Goal: Task Accomplishment & Management: Use online tool/utility

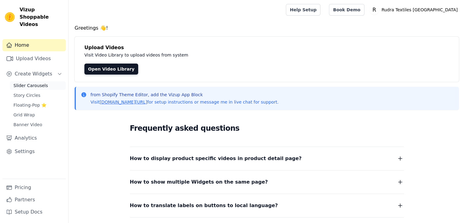
click at [30, 83] on span "Slider Carousels" at bounding box center [30, 86] width 35 height 6
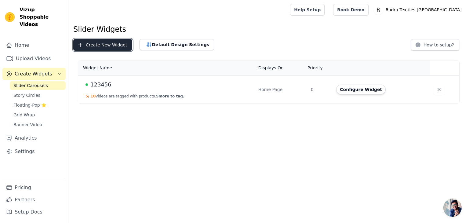
click at [90, 44] on button "Create New Widget" at bounding box center [102, 45] width 59 height 12
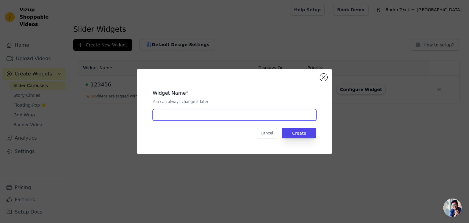
click at [264, 118] on input "text" at bounding box center [235, 115] width 164 height 12
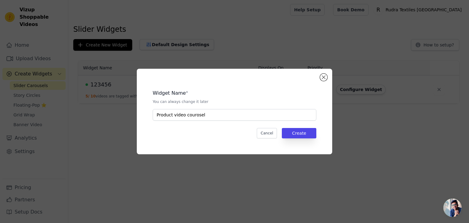
drag, startPoint x: 229, startPoint y: 108, endPoint x: 209, endPoint y: 112, distance: 20.8
click at [209, 112] on div "Widget Name * You can always change it later Product video courosel" at bounding box center [235, 103] width 164 height 36
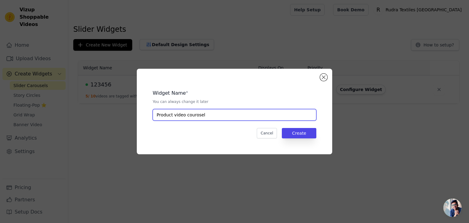
drag, startPoint x: 208, startPoint y: 113, endPoint x: 173, endPoint y: 111, distance: 35.2
click at [173, 111] on input "Product video courosel" at bounding box center [235, 115] width 164 height 12
type input "Product page"
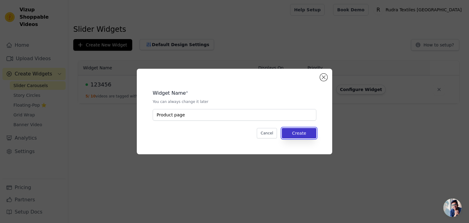
click at [292, 130] on button "Create" at bounding box center [299, 133] width 35 height 10
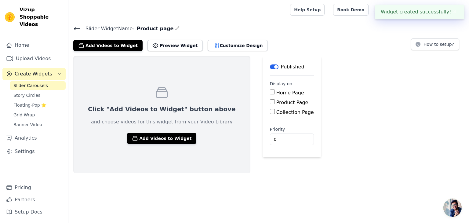
click at [277, 101] on label "Product Page" at bounding box center [293, 103] width 32 height 6
click at [270, 101] on input "Product Page" at bounding box center [272, 101] width 5 height 5
checkbox input "true"
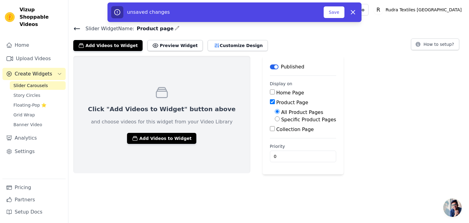
click at [369, 67] on div "Click "Add Videos to Widget" button above and choose videos for this widget fro…" at bounding box center [268, 115] width 401 height 119
click at [335, 12] on button "Save" at bounding box center [334, 12] width 21 height 12
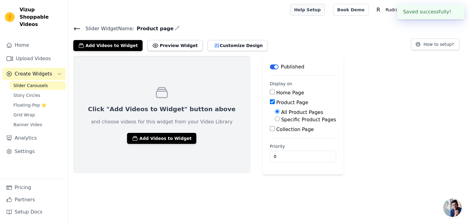
click at [325, 10] on link "Help Setup" at bounding box center [307, 10] width 35 height 12
click at [340, 93] on div "Click "Add Videos to Widget" button above and choose videos for this widget fro…" at bounding box center [268, 115] width 401 height 119
click at [49, 81] on link "Slider Carousels" at bounding box center [38, 85] width 56 height 9
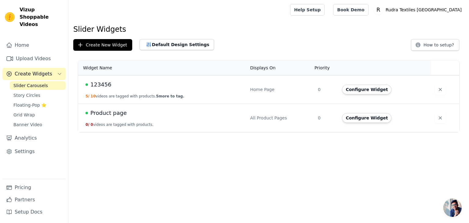
click at [103, 109] on span "Product page" at bounding box center [108, 113] width 36 height 9
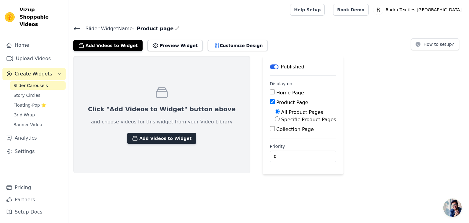
click at [154, 139] on button "Add Videos to Widget" at bounding box center [161, 138] width 69 height 11
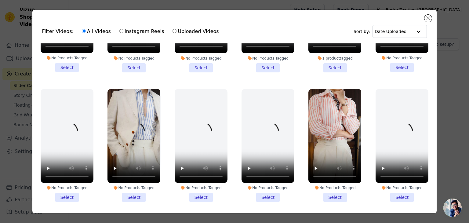
scroll to position [489, 0]
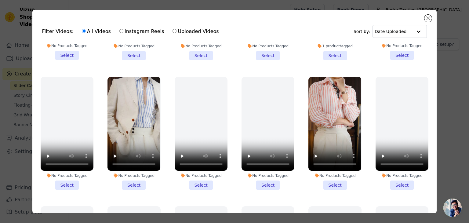
click at [133, 172] on li "No Products Tagged Select" at bounding box center [134, 133] width 53 height 113
click at [0, 0] on input "No Products Tagged Select" at bounding box center [0, 0] width 0 height 0
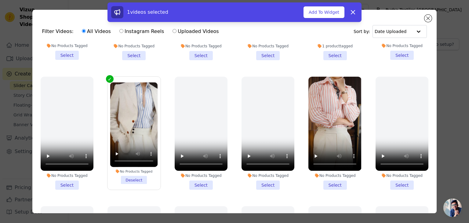
click at [339, 174] on li "No Products Tagged Select" at bounding box center [335, 133] width 53 height 113
click at [0, 0] on input "No Products Tagged Select" at bounding box center [0, 0] width 0 height 0
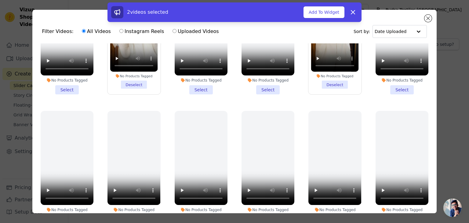
scroll to position [611, 0]
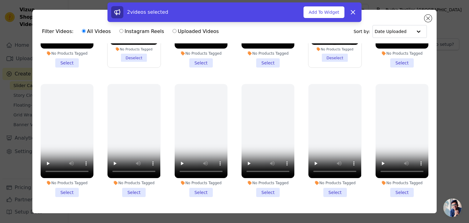
click at [389, 177] on li "No Products Tagged Select" at bounding box center [402, 140] width 53 height 113
click at [0, 0] on input "No Products Tagged Select" at bounding box center [0, 0] width 0 height 0
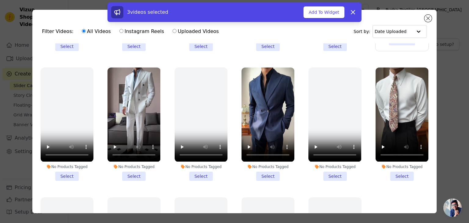
scroll to position [764, 0]
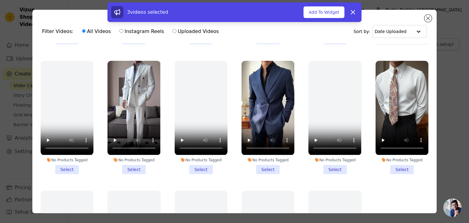
click at [61, 155] on li "No Products Tagged Select" at bounding box center [67, 117] width 53 height 113
click at [0, 0] on input "No Products Tagged Select" at bounding box center [0, 0] width 0 height 0
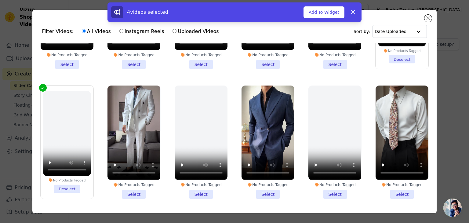
scroll to position [795, 0]
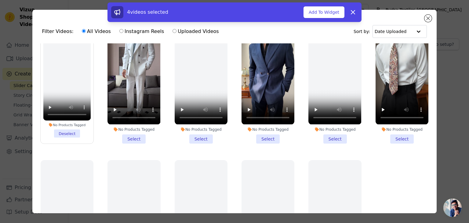
click at [255, 121] on li "No Products Tagged Select" at bounding box center [268, 86] width 53 height 113
click at [0, 0] on input "No Products Tagged Select" at bounding box center [0, 0] width 0 height 0
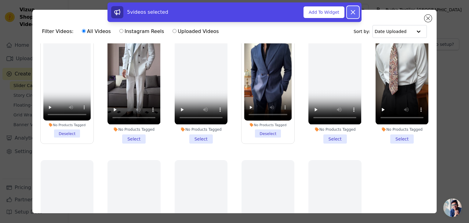
click at [352, 11] on icon at bounding box center [353, 12] width 4 height 4
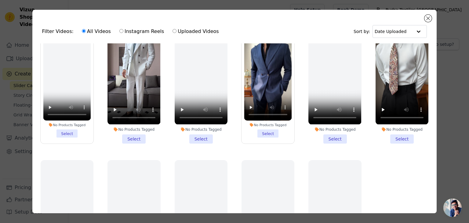
click at [143, 126] on li "No Products Tagged Select" at bounding box center [134, 86] width 53 height 113
click at [0, 0] on input "No Products Tagged Select" at bounding box center [0, 0] width 0 height 0
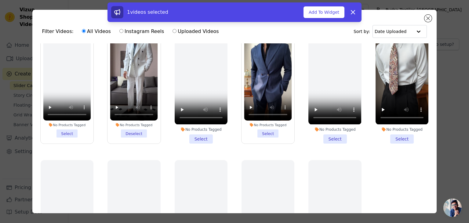
click at [269, 120] on li "No Products Tagged Select" at bounding box center [268, 87] width 48 height 102
click at [0, 0] on input "No Products Tagged Select" at bounding box center [0, 0] width 0 height 0
click at [400, 127] on li "No Products Tagged Select" at bounding box center [402, 86] width 53 height 113
click at [0, 0] on input "No Products Tagged Select" at bounding box center [0, 0] width 0 height 0
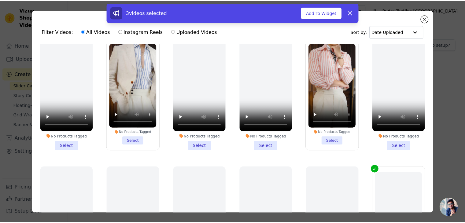
scroll to position [458, 0]
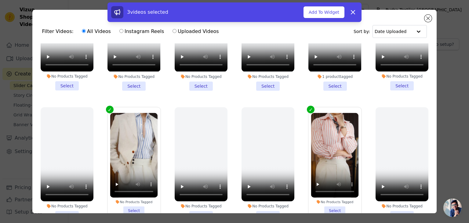
click at [332, 204] on li "No Products Tagged Select" at bounding box center [335, 164] width 48 height 102
click at [0, 0] on input "No Products Tagged Select" at bounding box center [0, 0] width 0 height 0
click at [135, 202] on li "No Products Tagged Select" at bounding box center [134, 164] width 48 height 102
click at [0, 0] on input "No Products Tagged Select" at bounding box center [0, 0] width 0 height 0
click at [427, 20] on div "5 videos selected Add To Widget Dismiss" at bounding box center [234, 13] width 469 height 22
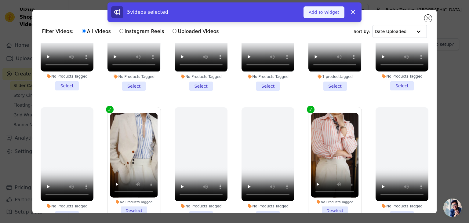
click at [320, 14] on button "Add To Widget" at bounding box center [324, 12] width 41 height 12
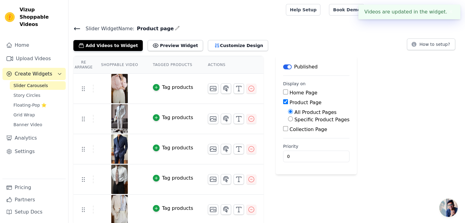
click at [165, 86] on div "Tag products" at bounding box center [177, 87] width 31 height 7
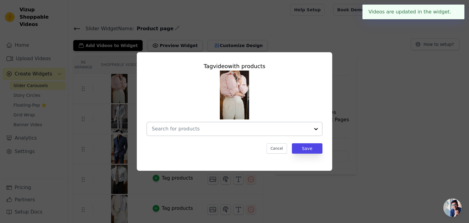
click at [220, 134] on div at bounding box center [231, 128] width 158 height 13
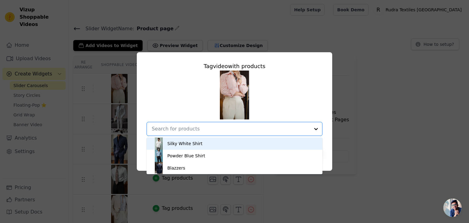
click at [215, 140] on div "Silky White Shirt" at bounding box center [235, 144] width 164 height 12
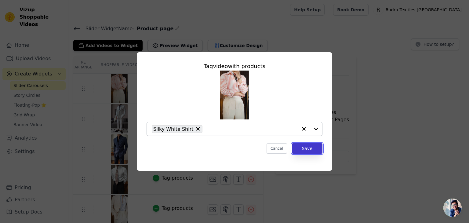
click at [310, 151] on button "Save" at bounding box center [307, 148] width 31 height 10
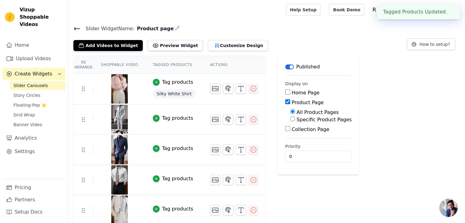
click at [179, 123] on td "Tag products" at bounding box center [173, 120] width 57 height 30
click at [177, 112] on td "Tag products" at bounding box center [173, 120] width 57 height 30
click at [174, 118] on div "Tag products" at bounding box center [177, 118] width 31 height 7
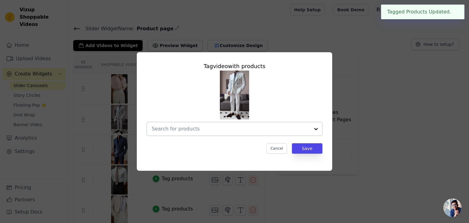
click at [220, 129] on input "text" at bounding box center [231, 128] width 158 height 7
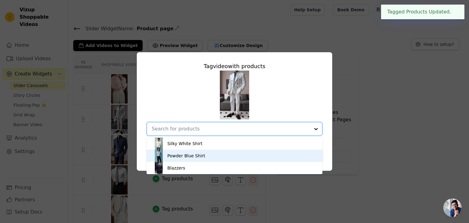
click at [199, 161] on div "Powder Blue Shirt" at bounding box center [235, 156] width 164 height 12
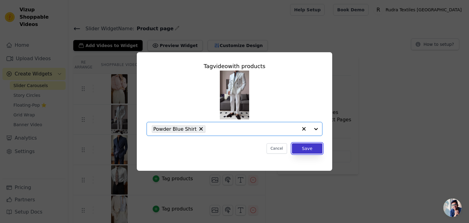
click at [306, 149] on button "Save" at bounding box center [307, 148] width 31 height 10
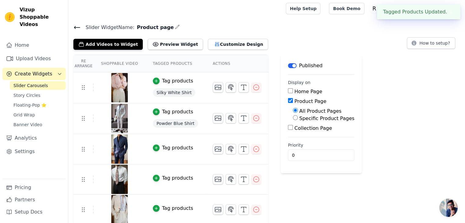
scroll to position [2, 0]
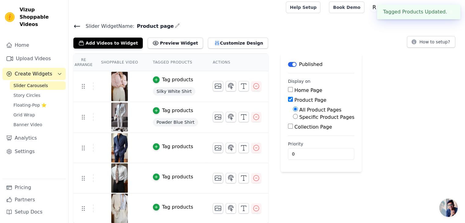
click at [173, 148] on div "Tag products" at bounding box center [177, 146] width 31 height 7
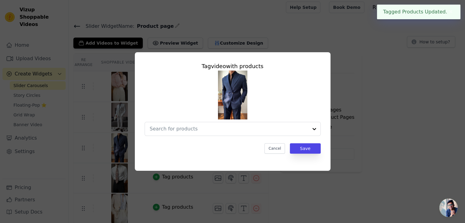
scroll to position [0, 0]
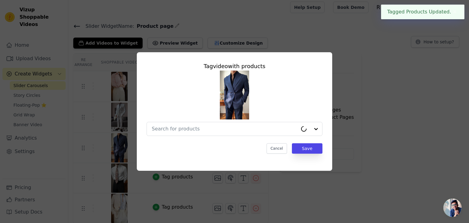
click at [199, 138] on div "Tag video with products Cancel Save" at bounding box center [235, 107] width 186 height 101
click at [201, 133] on div at bounding box center [225, 128] width 146 height 13
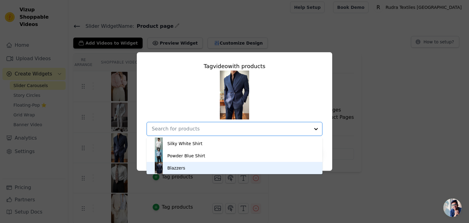
click at [192, 171] on div "Blazzers" at bounding box center [235, 168] width 164 height 12
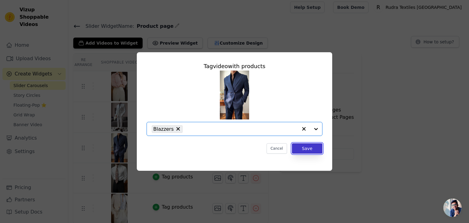
click at [321, 151] on button "Save" at bounding box center [307, 148] width 31 height 10
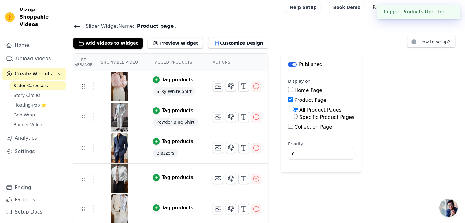
scroll to position [3, 0]
click at [165, 181] on td "Tag products" at bounding box center [175, 178] width 60 height 30
click at [166, 178] on div "Tag products" at bounding box center [177, 177] width 31 height 7
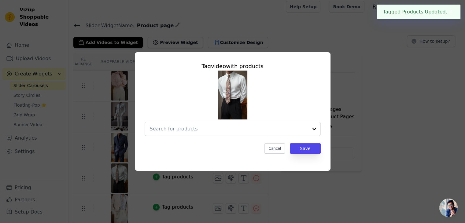
scroll to position [0, 0]
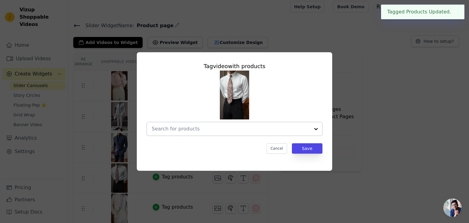
click at [248, 134] on div at bounding box center [231, 128] width 158 height 13
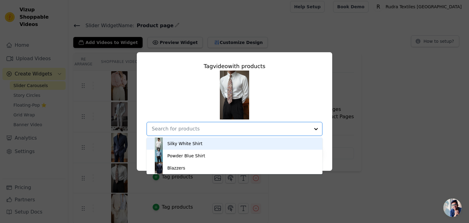
click at [207, 146] on div "Silky White Shirt" at bounding box center [235, 144] width 164 height 12
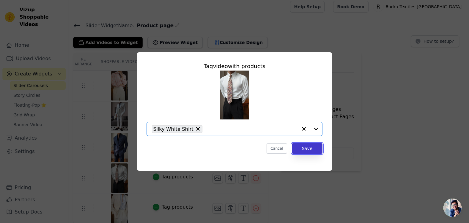
click at [319, 149] on button "Save" at bounding box center [307, 148] width 31 height 10
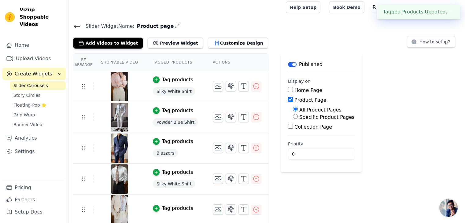
scroll to position [4, 0]
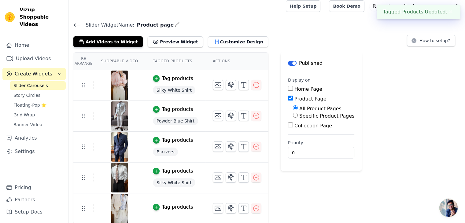
click at [156, 208] on button "Tag products" at bounding box center [173, 207] width 40 height 7
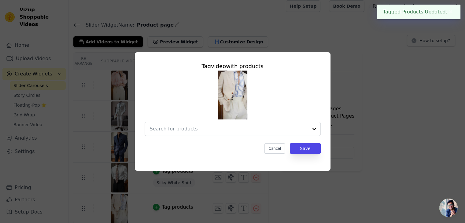
scroll to position [0, 0]
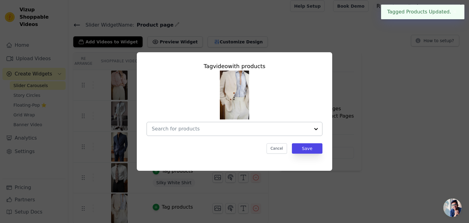
click at [238, 131] on input "text" at bounding box center [231, 128] width 158 height 7
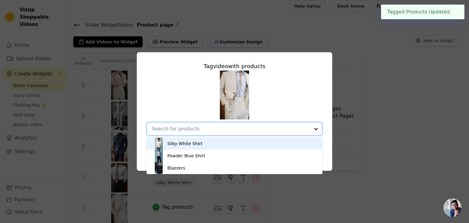
click at [226, 145] on div "Silky White Shirt" at bounding box center [235, 144] width 164 height 12
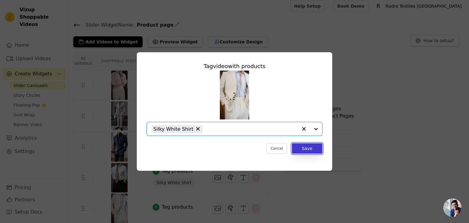
click at [309, 143] on button "Save" at bounding box center [307, 148] width 31 height 10
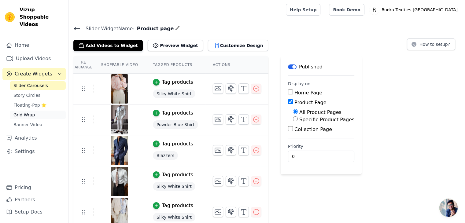
click at [36, 111] on link "Grid Wrap" at bounding box center [38, 115] width 56 height 9
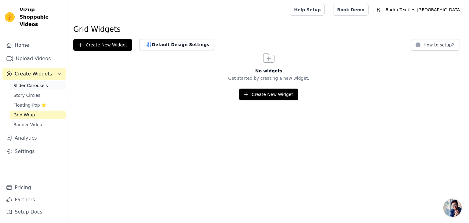
click at [37, 83] on span "Slider Carousels" at bounding box center [30, 86] width 35 height 6
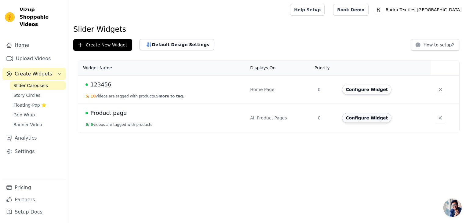
click at [376, 119] on button "Configure Widget" at bounding box center [367, 118] width 50 height 10
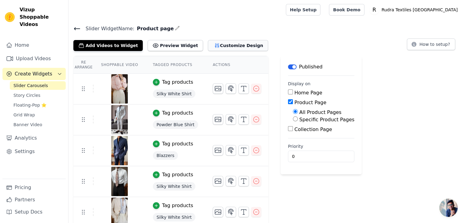
click at [219, 46] on button "Customize Design" at bounding box center [238, 45] width 60 height 11
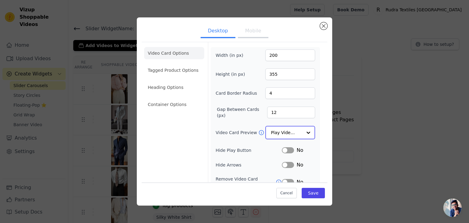
click at [280, 130] on input "Video Card Preview" at bounding box center [286, 133] width 31 height 12
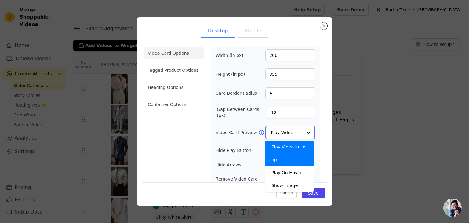
click at [280, 130] on input "Video Card Preview" at bounding box center [286, 133] width 31 height 12
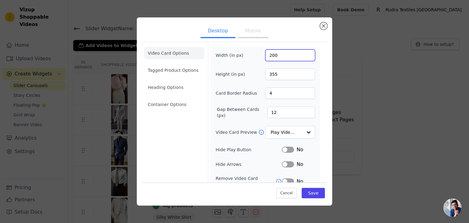
click at [277, 53] on input "200" at bounding box center [291, 56] width 50 height 12
click at [250, 28] on button "Mobile" at bounding box center [253, 31] width 31 height 13
click at [214, 31] on button "Desktop" at bounding box center [218, 31] width 35 height 13
click at [323, 26] on button "Close modal" at bounding box center [323, 25] width 7 height 7
